Goal: Use online tool/utility: Utilize a website feature to perform a specific function

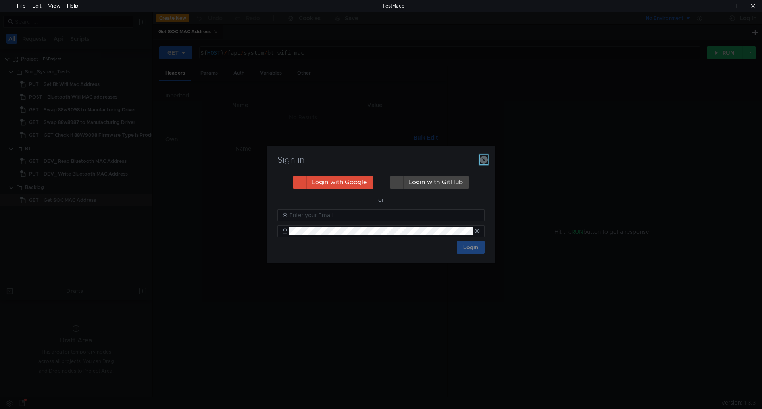
click at [482, 160] on icon "button" at bounding box center [484, 160] width 8 height 8
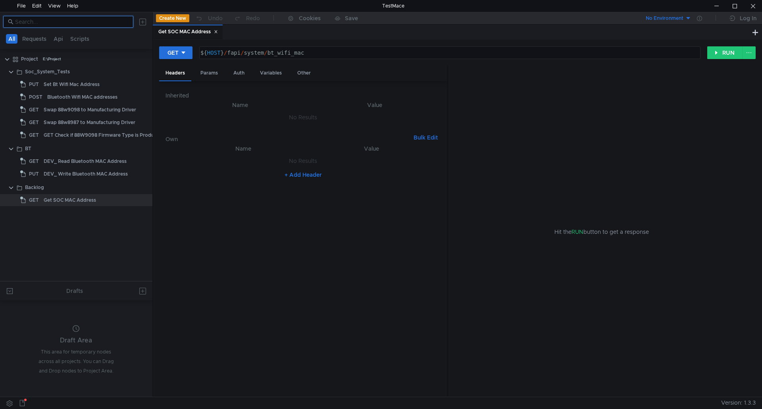
click at [107, 21] on input at bounding box center [71, 21] width 113 height 9
click at [36, 39] on button "Requests" at bounding box center [34, 39] width 29 height 10
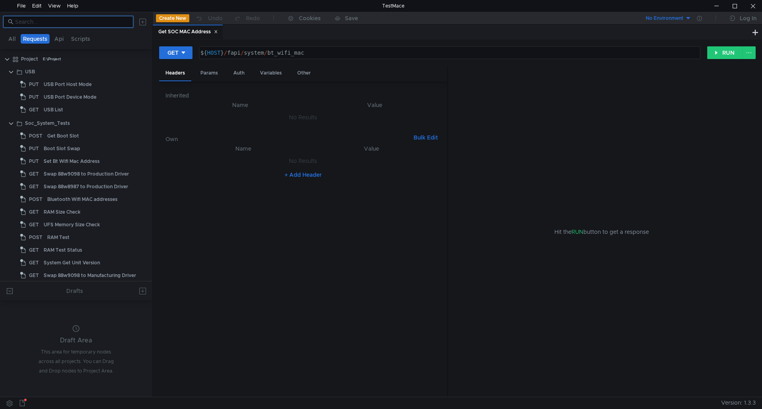
click at [63, 23] on input at bounding box center [71, 21] width 113 height 9
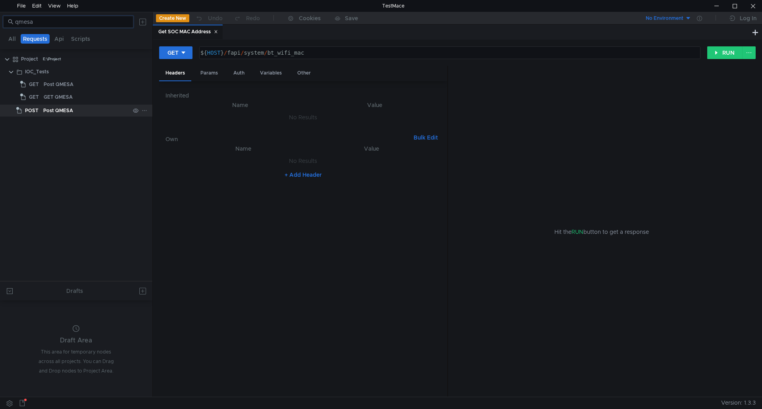
type input "qmesa"
click at [54, 113] on div "Post QMESA" at bounding box center [58, 111] width 30 height 12
click at [52, 112] on div "Post QMESA" at bounding box center [58, 111] width 30 height 12
click at [721, 55] on button "RUN" at bounding box center [724, 52] width 35 height 13
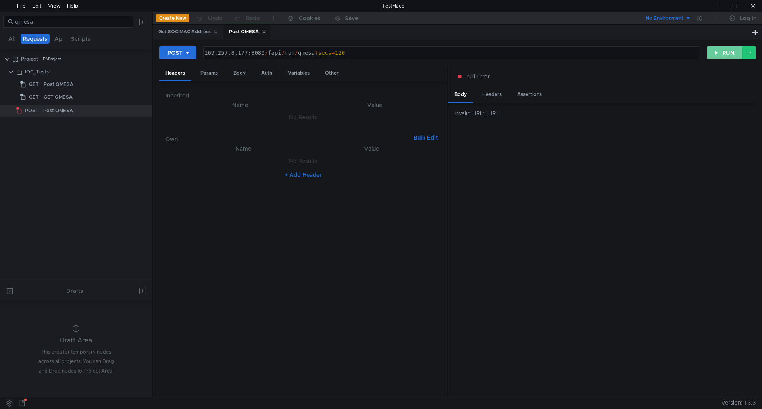
click at [712, 54] on button "RUN" at bounding box center [724, 52] width 35 height 13
click at [263, 33] on div "Post QMESA" at bounding box center [247, 32] width 37 height 8
click at [218, 33] on icon at bounding box center [216, 32] width 4 height 4
click at [195, 32] on icon at bounding box center [193, 32] width 4 height 4
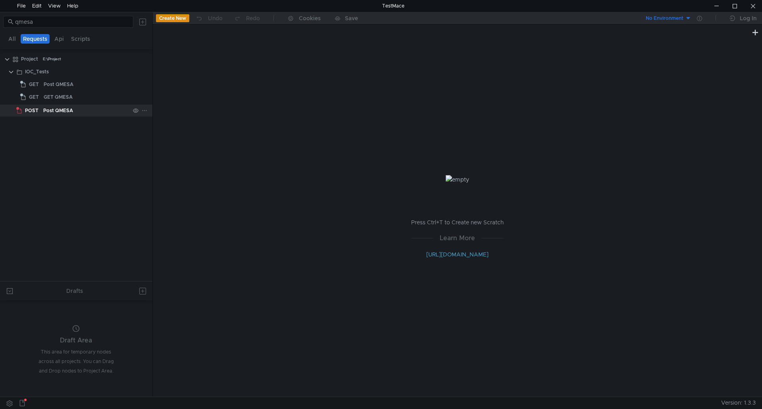
click at [45, 108] on div "Post QMESA" at bounding box center [58, 111] width 30 height 12
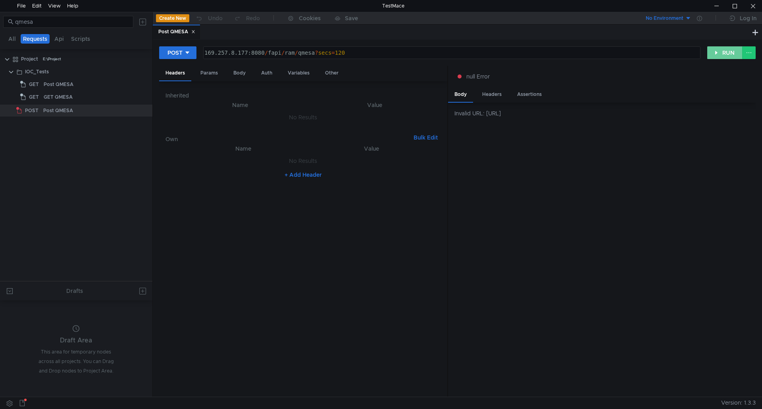
click at [719, 51] on button "RUN" at bounding box center [724, 52] width 35 height 13
click at [668, 69] on div "null Error" at bounding box center [601, 76] width 307 height 21
click at [194, 33] on icon at bounding box center [193, 32] width 3 height 3
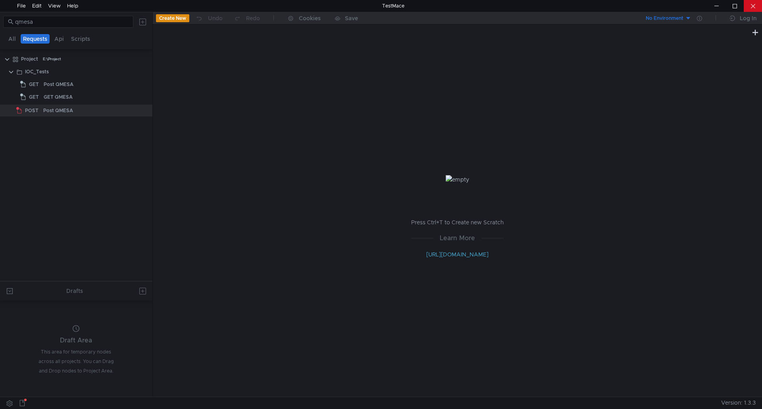
click at [755, 4] on div at bounding box center [752, 6] width 18 height 12
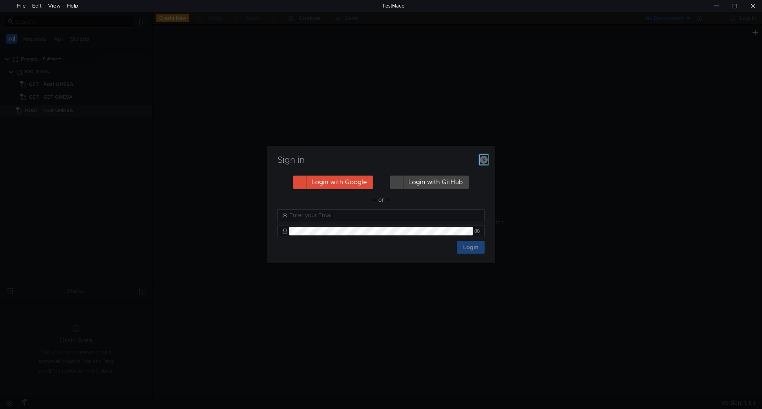
click at [486, 159] on icon "button" at bounding box center [484, 160] width 8 height 8
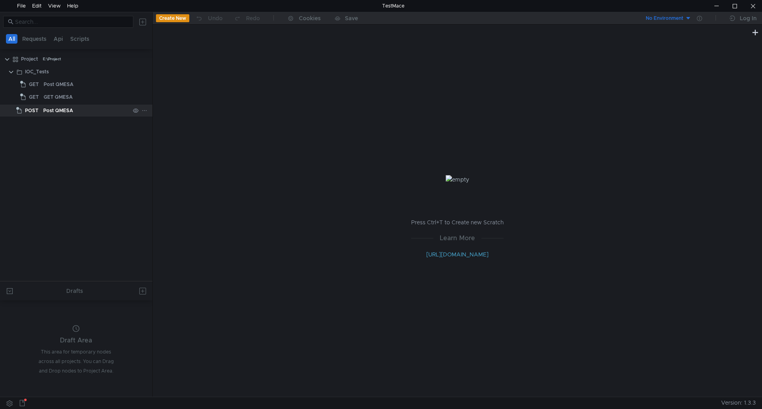
click at [44, 114] on div "Post QMESA" at bounding box center [58, 111] width 30 height 12
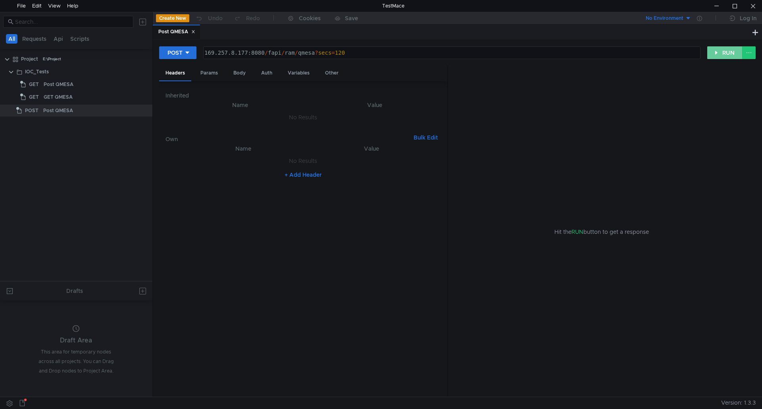
click at [712, 55] on button "RUN" at bounding box center [724, 52] width 35 height 13
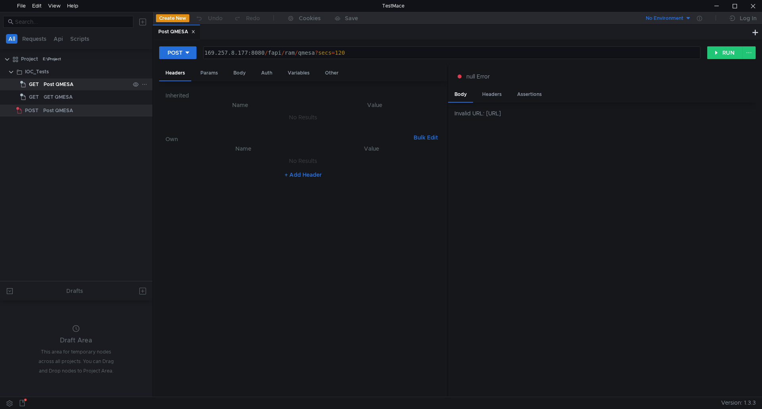
click at [74, 89] on div "Post QMESA" at bounding box center [87, 85] width 86 height 12
click at [68, 81] on div "Post QMESA" at bounding box center [59, 85] width 30 height 12
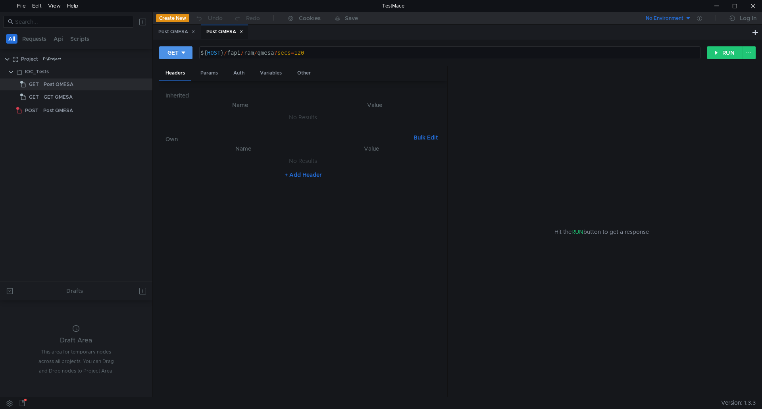
click at [188, 56] on button "GET" at bounding box center [175, 52] width 33 height 13
click at [178, 80] on li "POST" at bounding box center [176, 82] width 35 height 13
click at [728, 58] on button "RUN" at bounding box center [724, 52] width 35 height 13
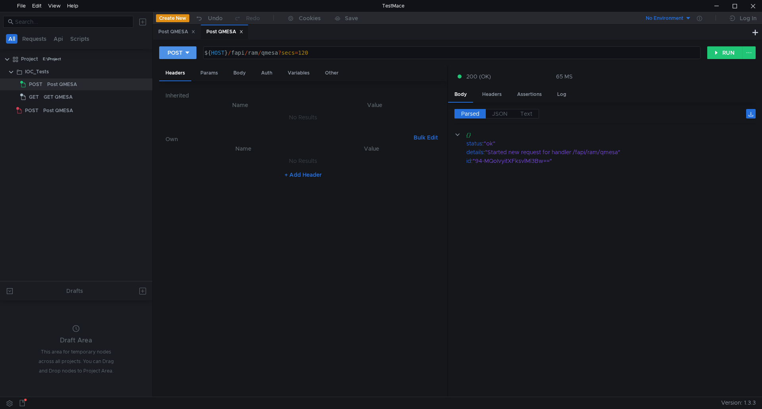
click at [178, 54] on div "POST" at bounding box center [174, 52] width 15 height 9
click at [180, 66] on li "GET" at bounding box center [177, 69] width 37 height 13
click at [715, 55] on button "RUN" at bounding box center [724, 52] width 35 height 13
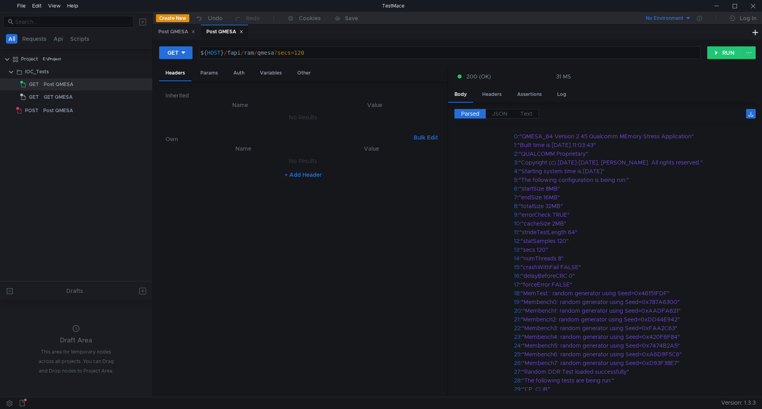
scroll to position [79, 0]
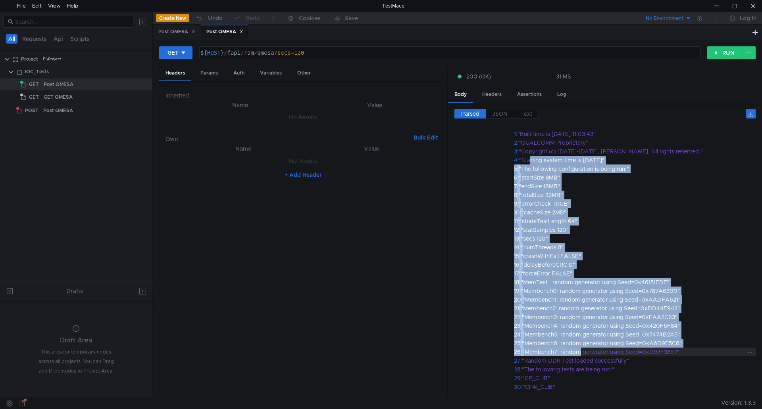
drag, startPoint x: 533, startPoint y: 164, endPoint x: 581, endPoint y: 349, distance: 191.7
click at [581, 349] on div "{} status : "ok" details {} debug {} commands {} qmesa : "/usr/bin/QMESA_64 -st…" at bounding box center [666, 225] width 424 height 349
click at [655, 286] on div ""MemTest : random generator using Seed=0x46151FDF"" at bounding box center [693, 282] width 346 height 9
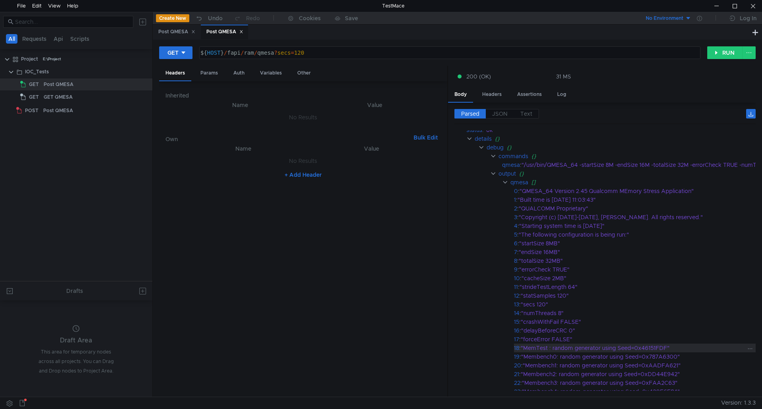
scroll to position [0, 0]
